Goal: Transaction & Acquisition: Purchase product/service

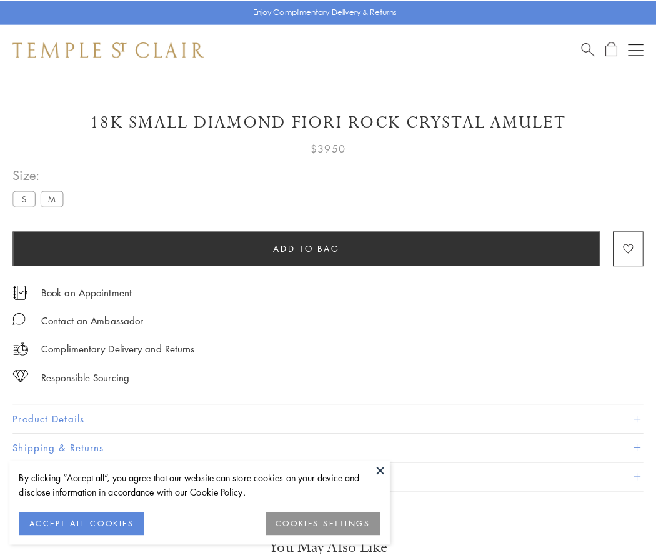
scroll to position [31, 0]
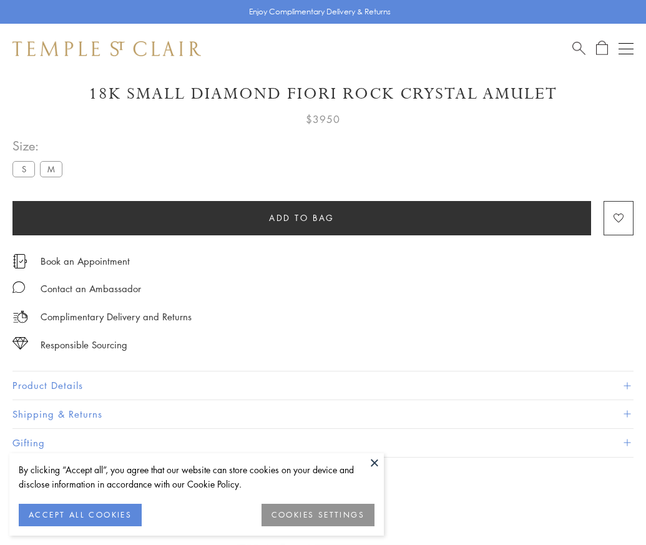
click at [302, 217] on span "Add to bag" at bounding box center [302, 218] width 66 height 14
